Goal: Information Seeking & Learning: Learn about a topic

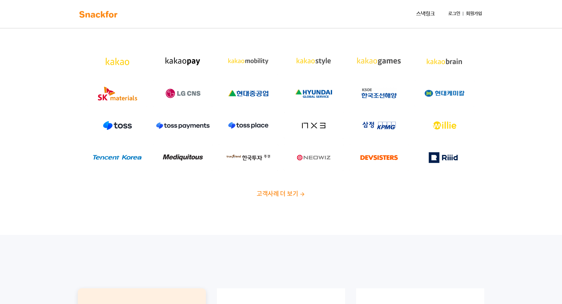
scroll to position [18, 0]
click at [276, 193] on span "고객사례 더 보기" at bounding box center [277, 194] width 41 height 9
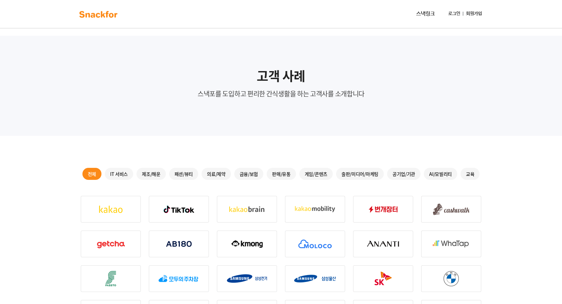
click at [114, 12] on img at bounding box center [98, 14] width 42 height 11
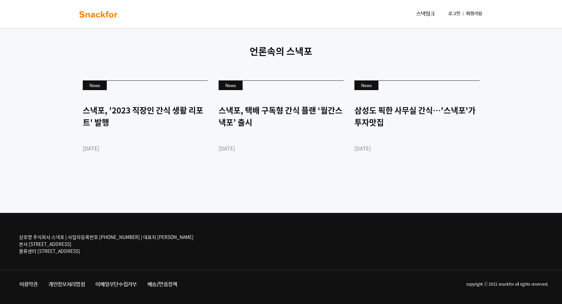
scroll to position [1612, 0]
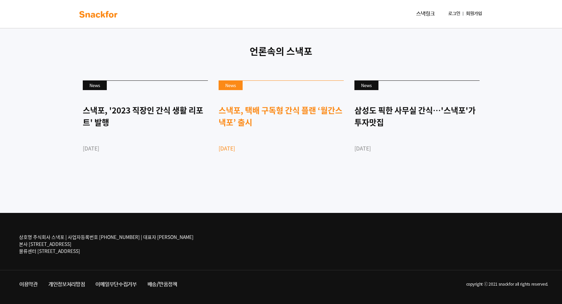
click at [250, 159] on link "News 스낵포, 택배 구독형 간식 플랜 ‘월간스낵포’ 출시 2022-09-01" at bounding box center [281, 127] width 125 height 95
